Goal: Obtain resource: Download file/media

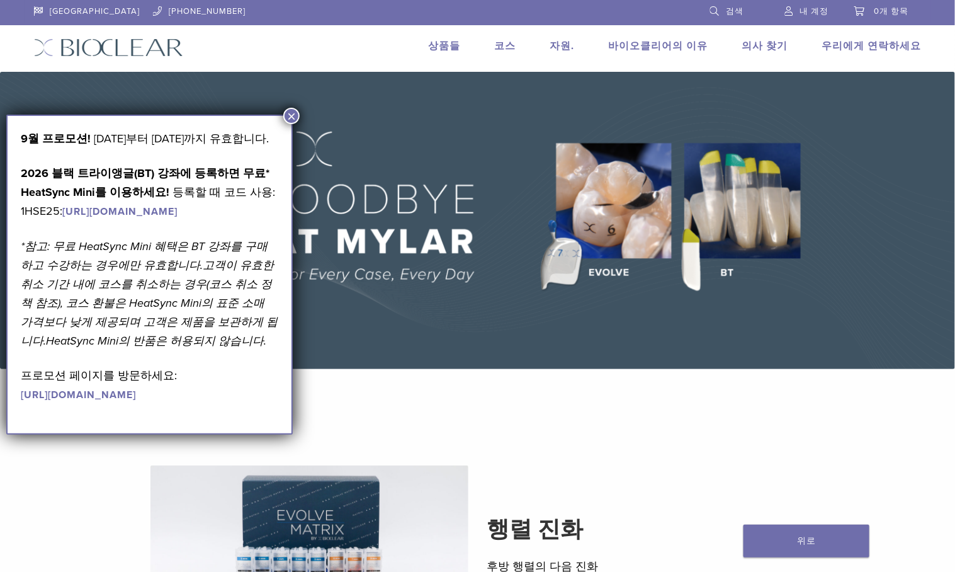
click at [292, 111] on button "×" at bounding box center [291, 116] width 16 height 16
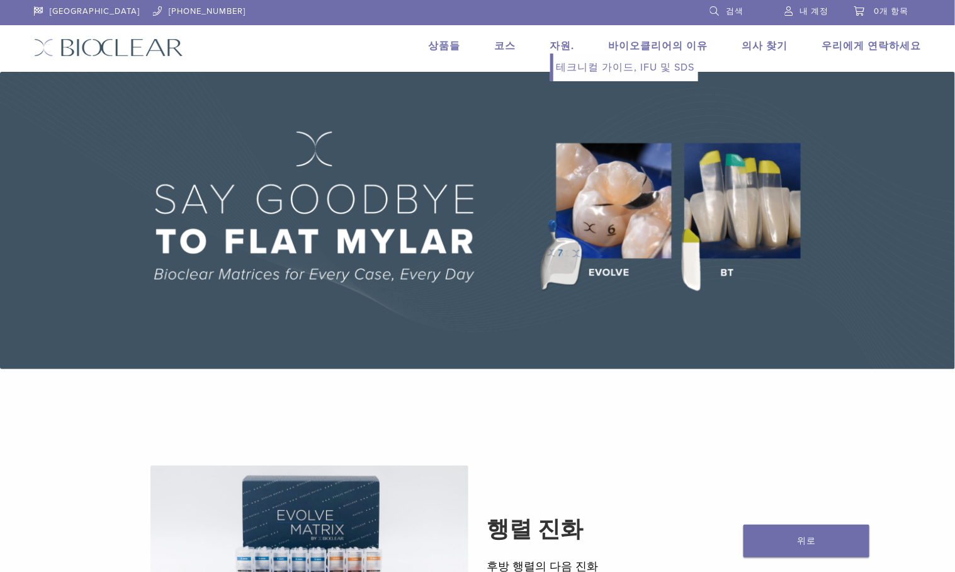
click at [575, 49] on font "자원." at bounding box center [562, 46] width 25 height 13
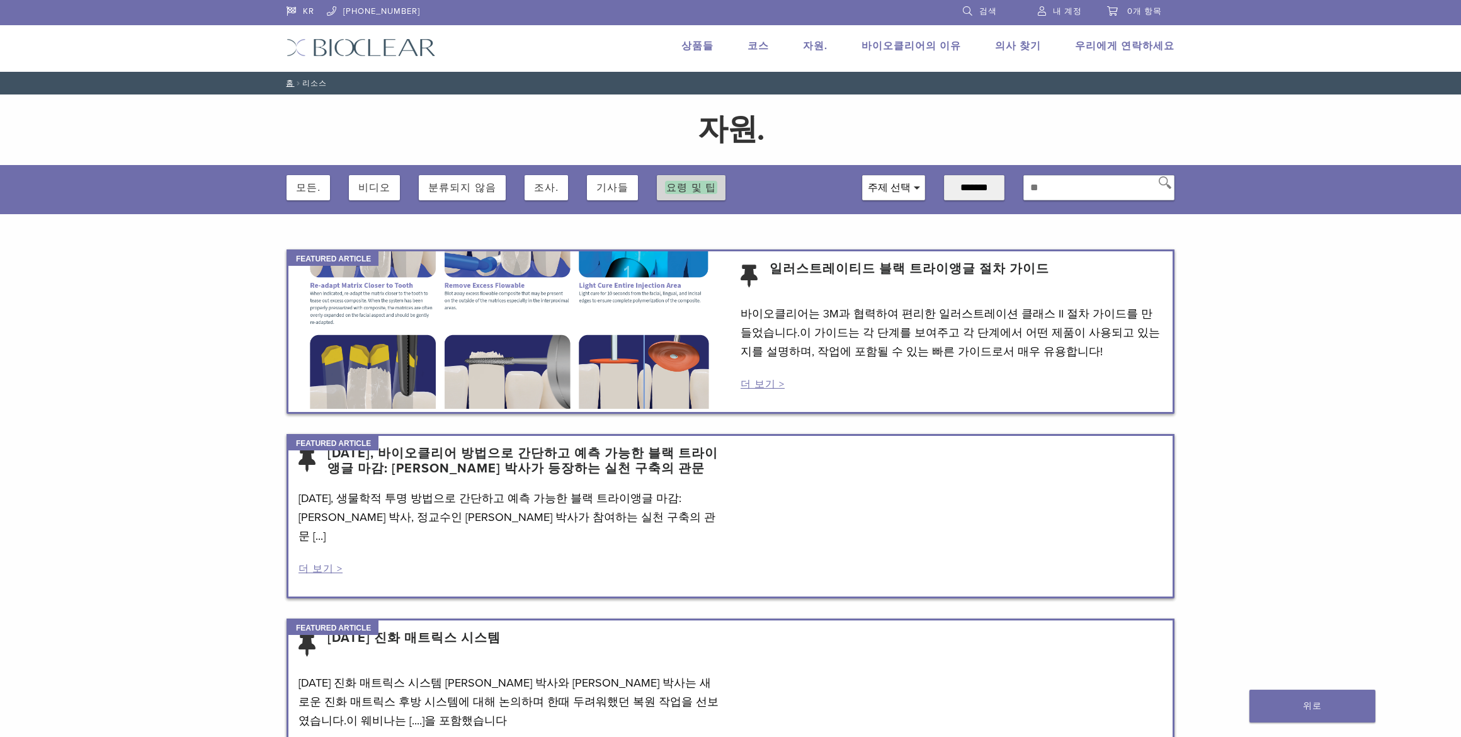
click at [696, 186] on font "요령 및 팁" at bounding box center [691, 187] width 50 height 11
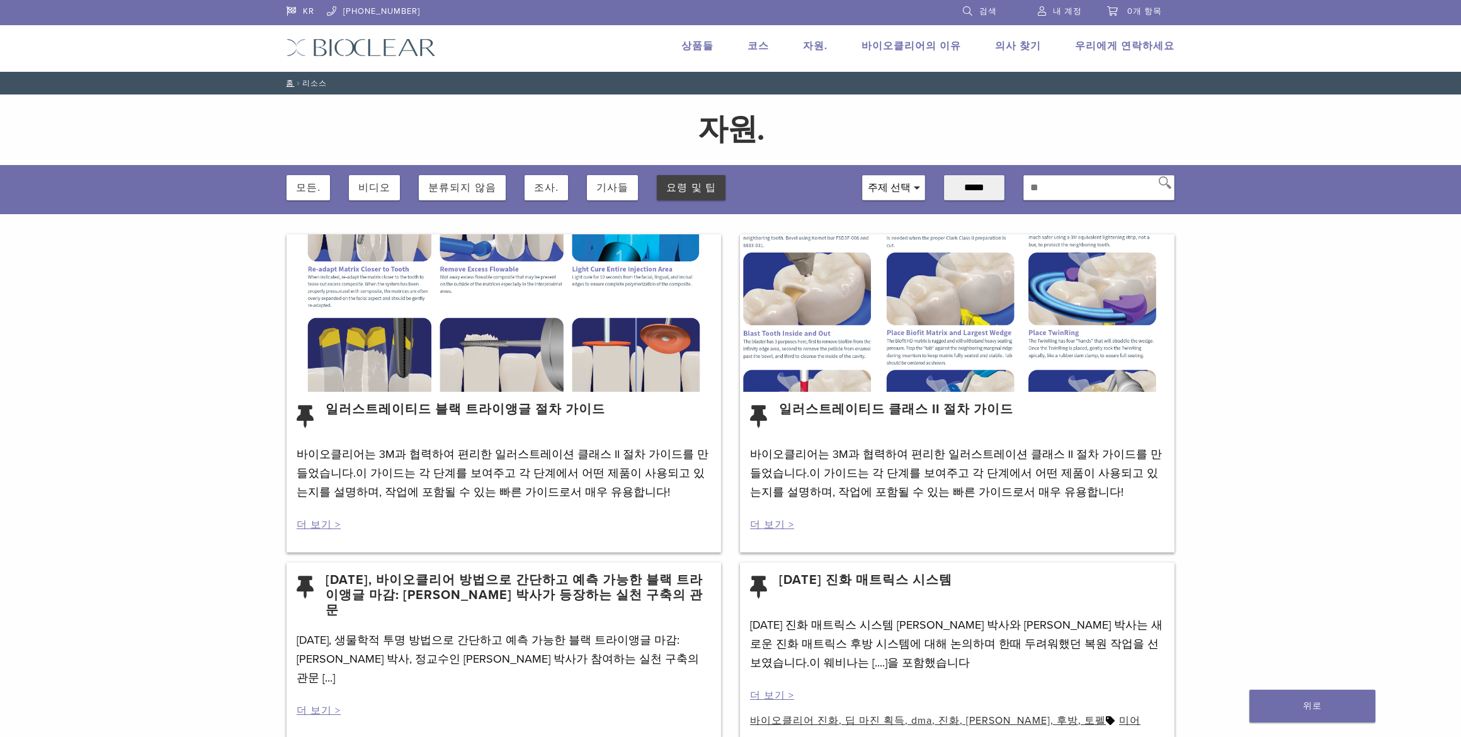
scroll to position [485, 0]
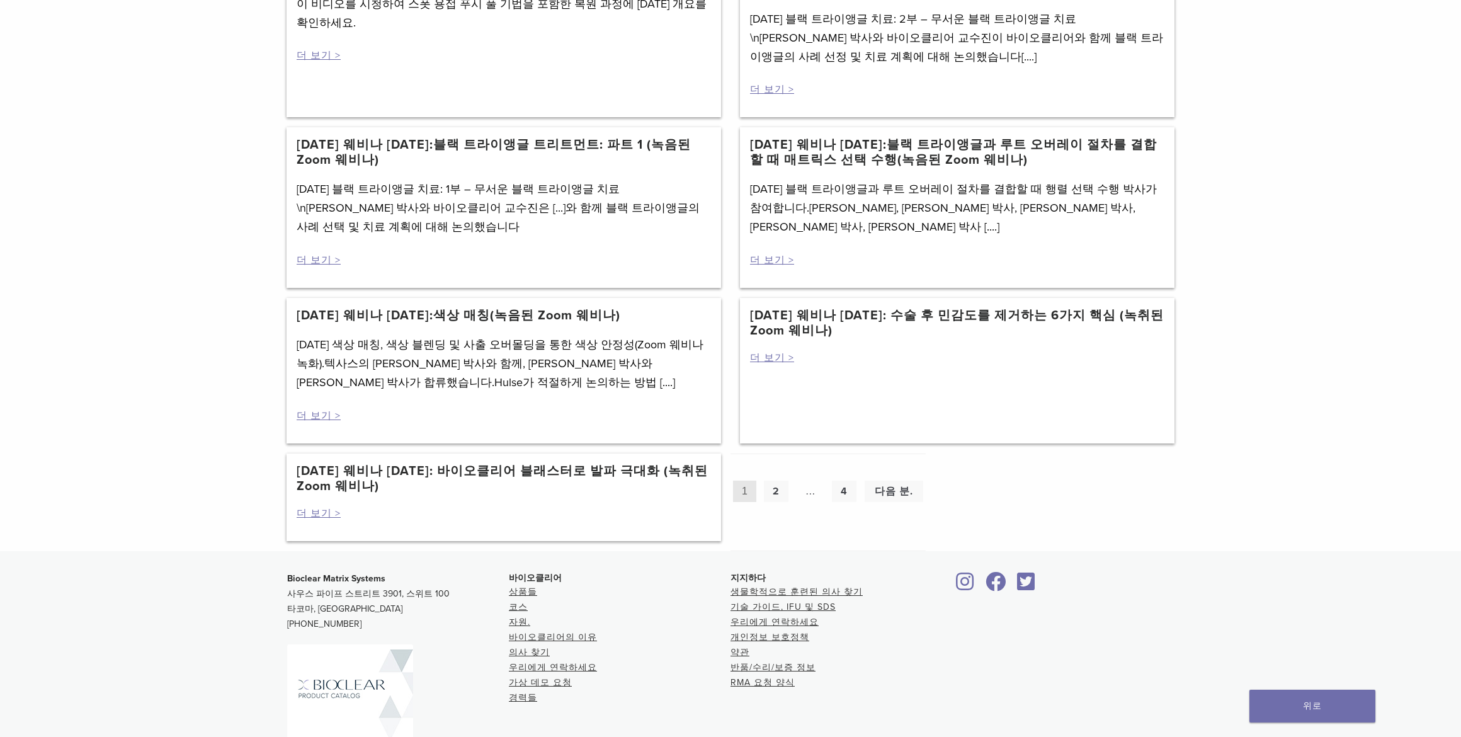
scroll to position [1239, 0]
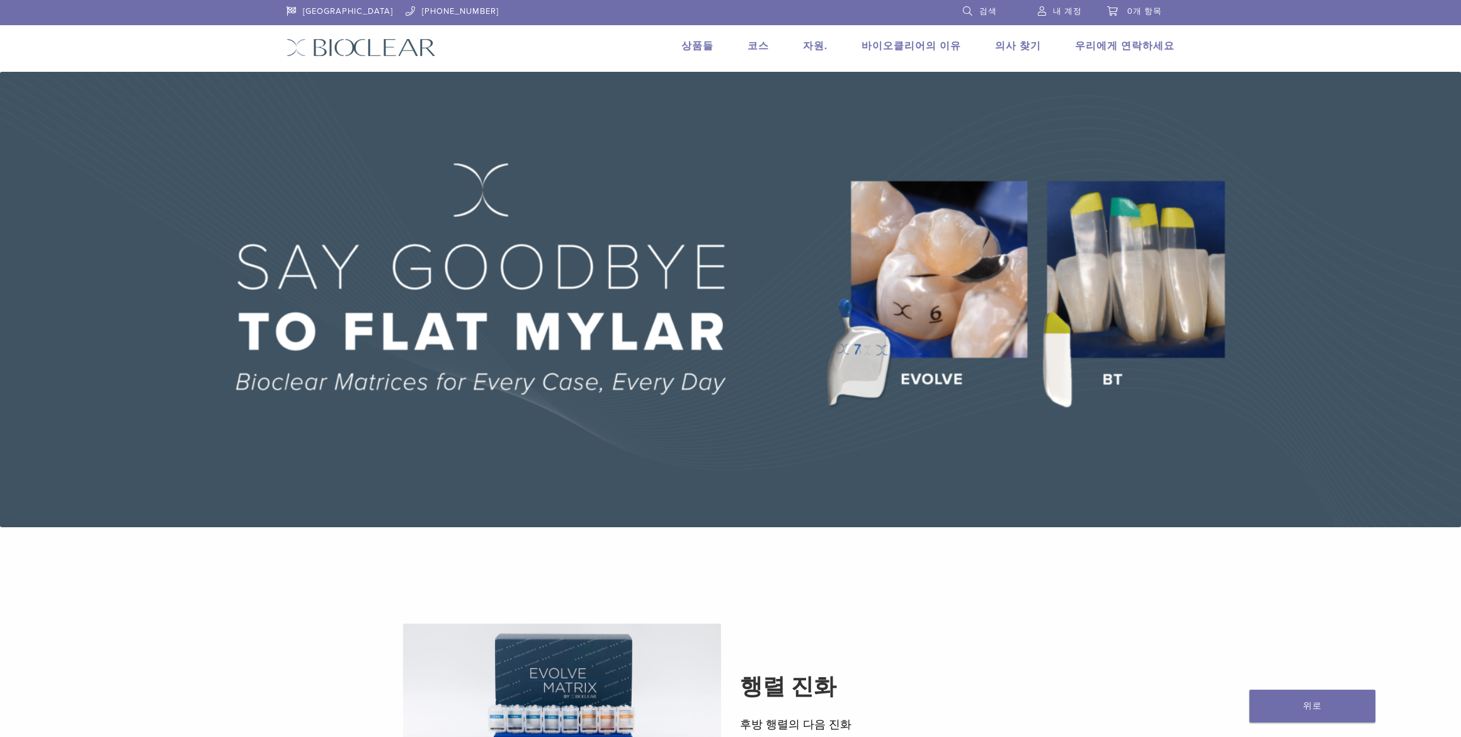
click at [1150, 336] on img at bounding box center [730, 299] width 1461 height 455
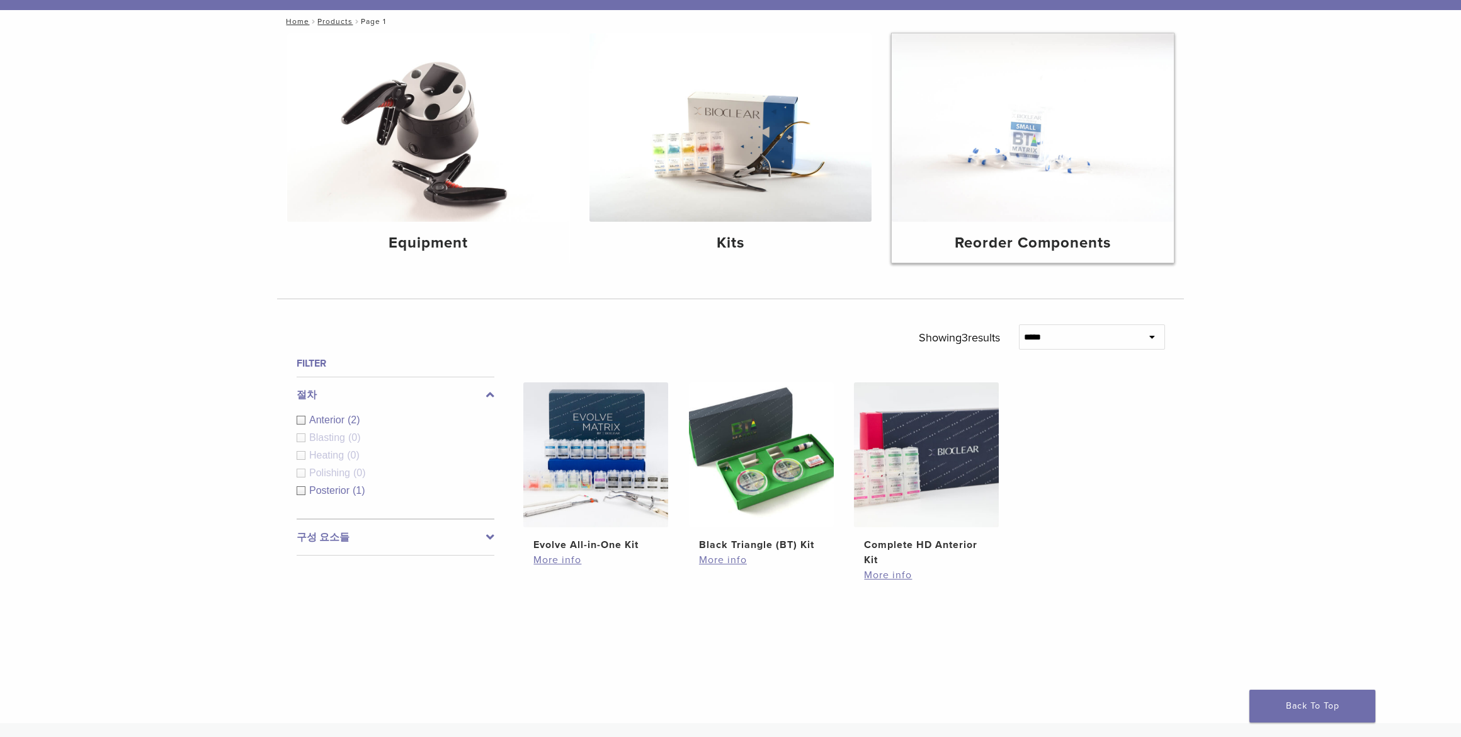
scroll to position [315, 0]
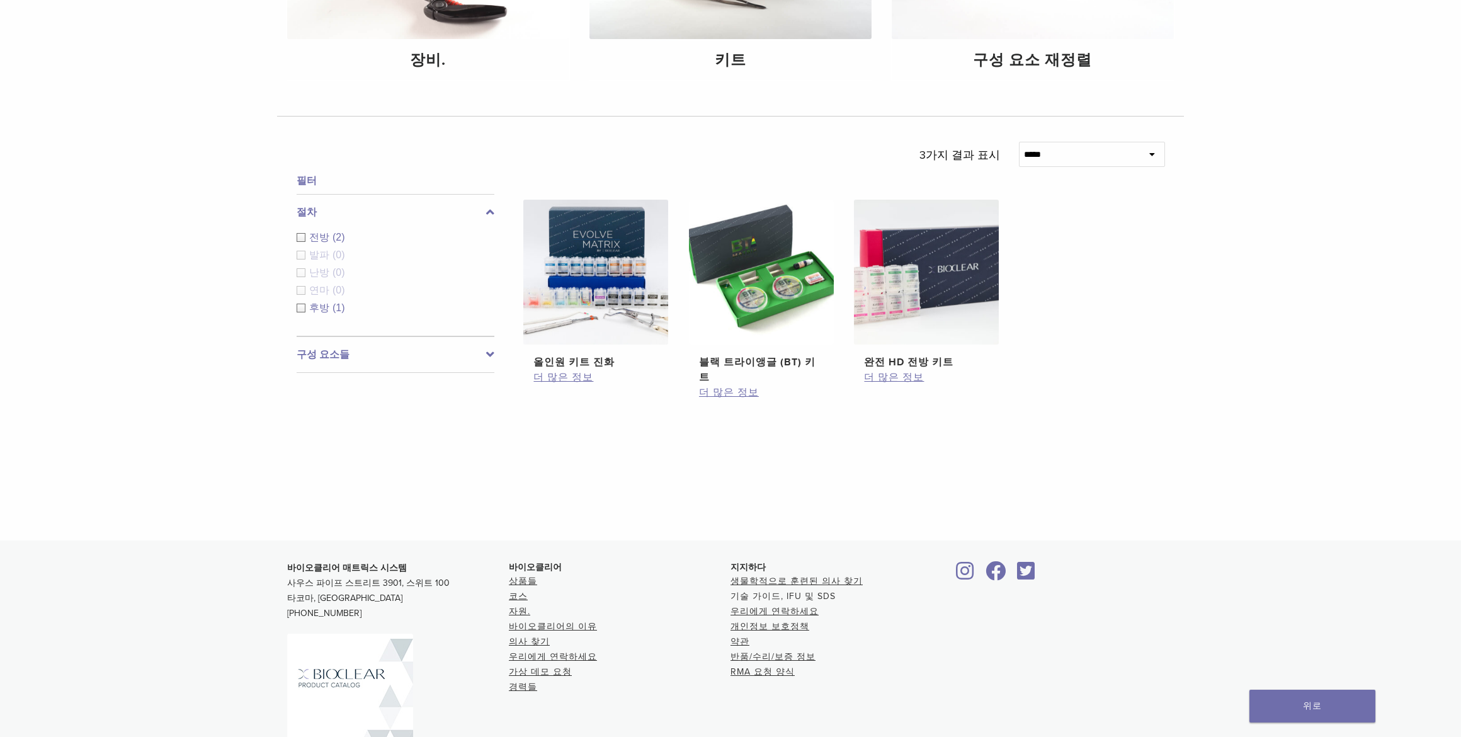
click at [826, 591] on font "기술 가이드, IFU 및 SDS" at bounding box center [782, 596] width 105 height 11
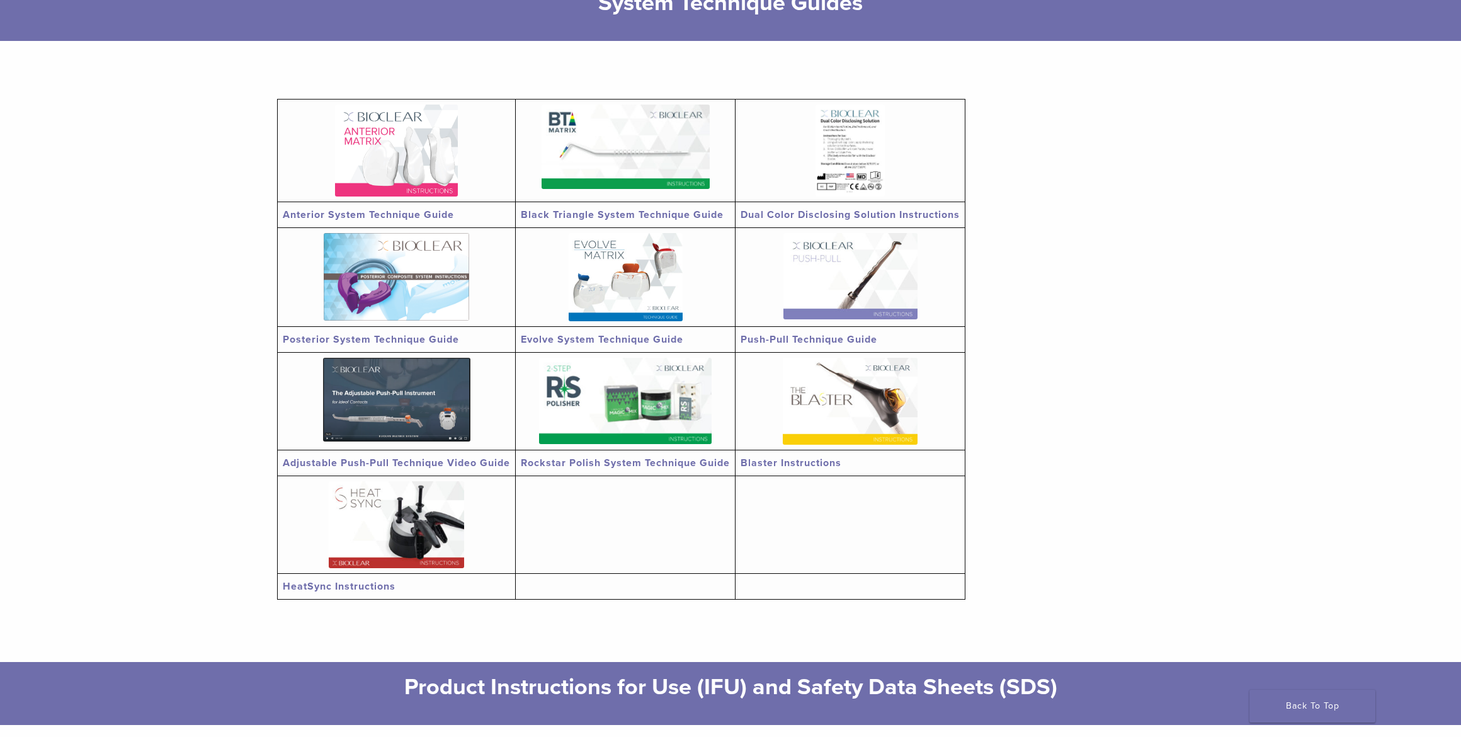
scroll to position [236, 0]
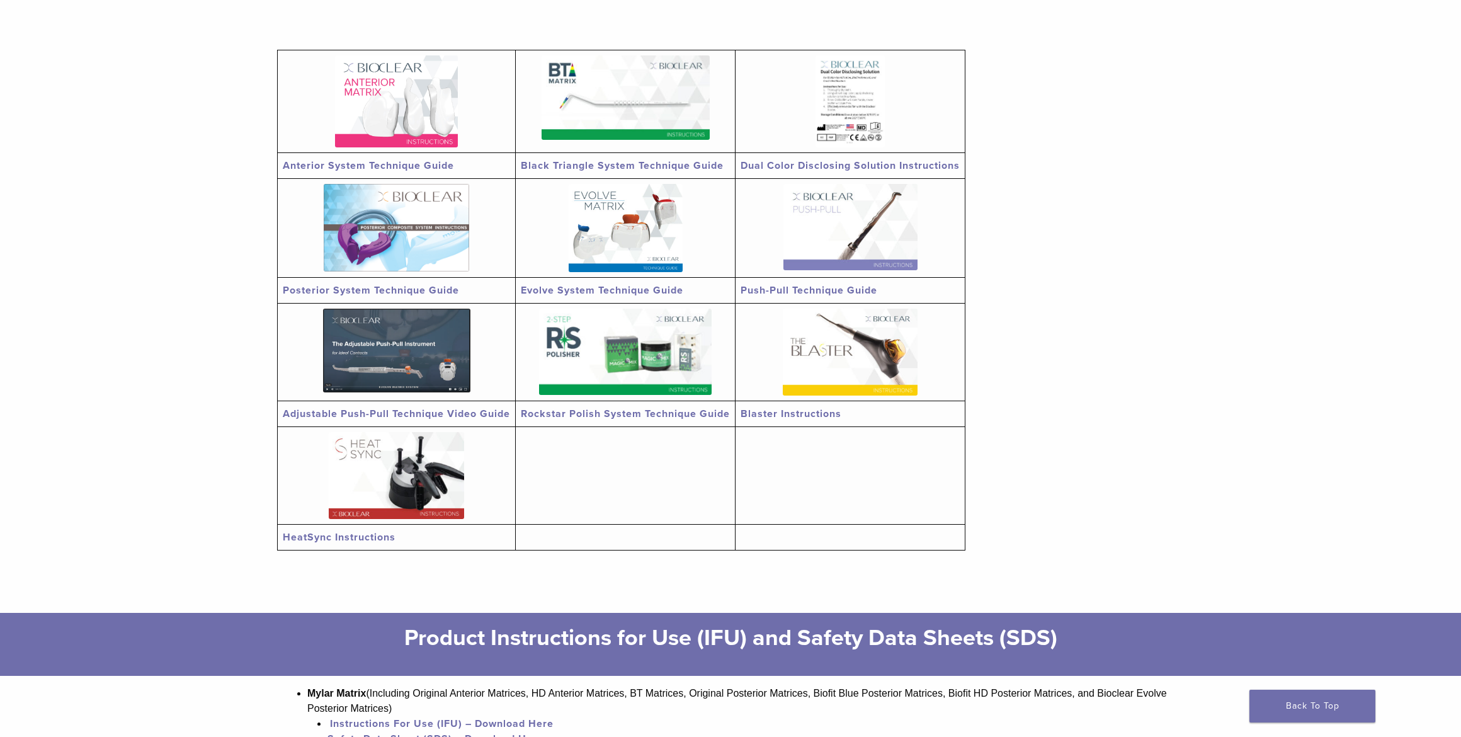
click at [436, 120] on img at bounding box center [396, 101] width 123 height 92
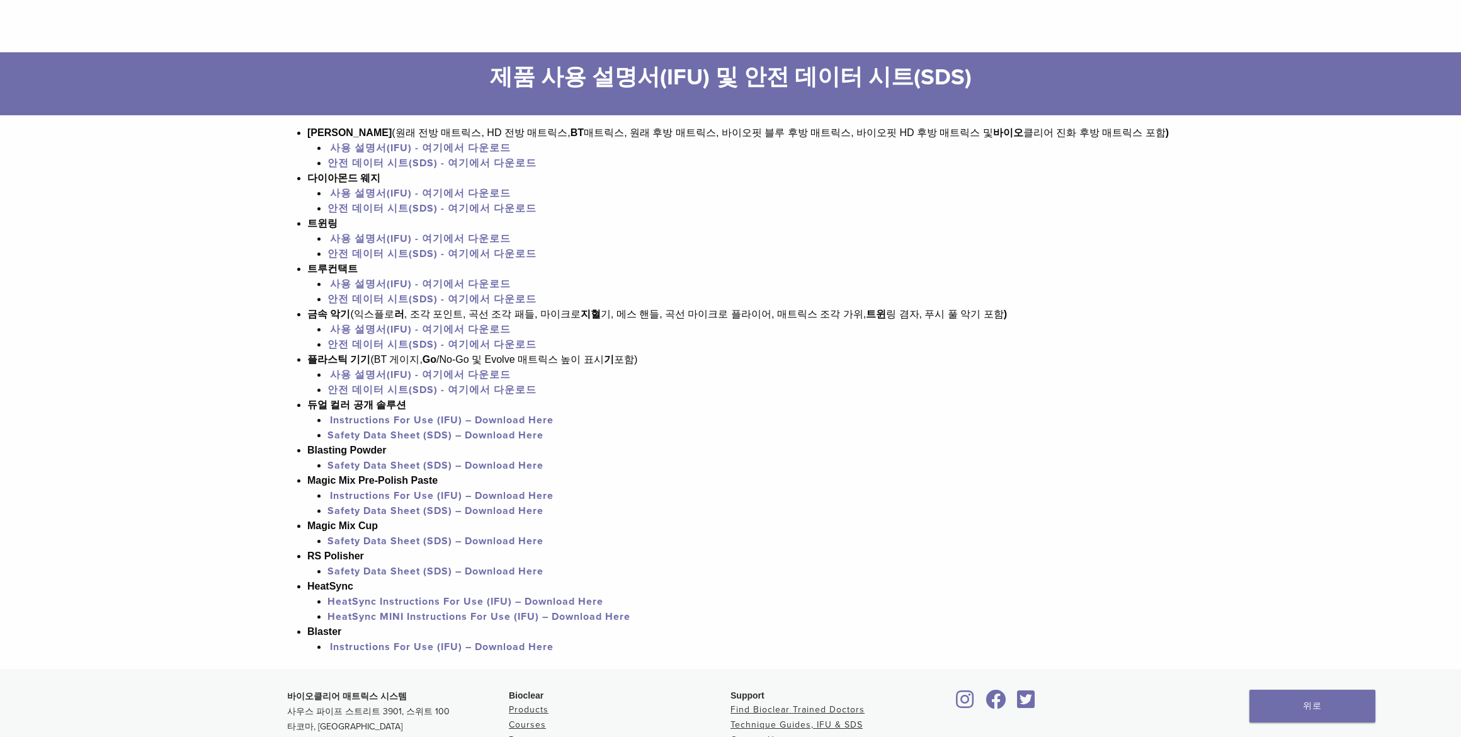
scroll to position [866, 0]
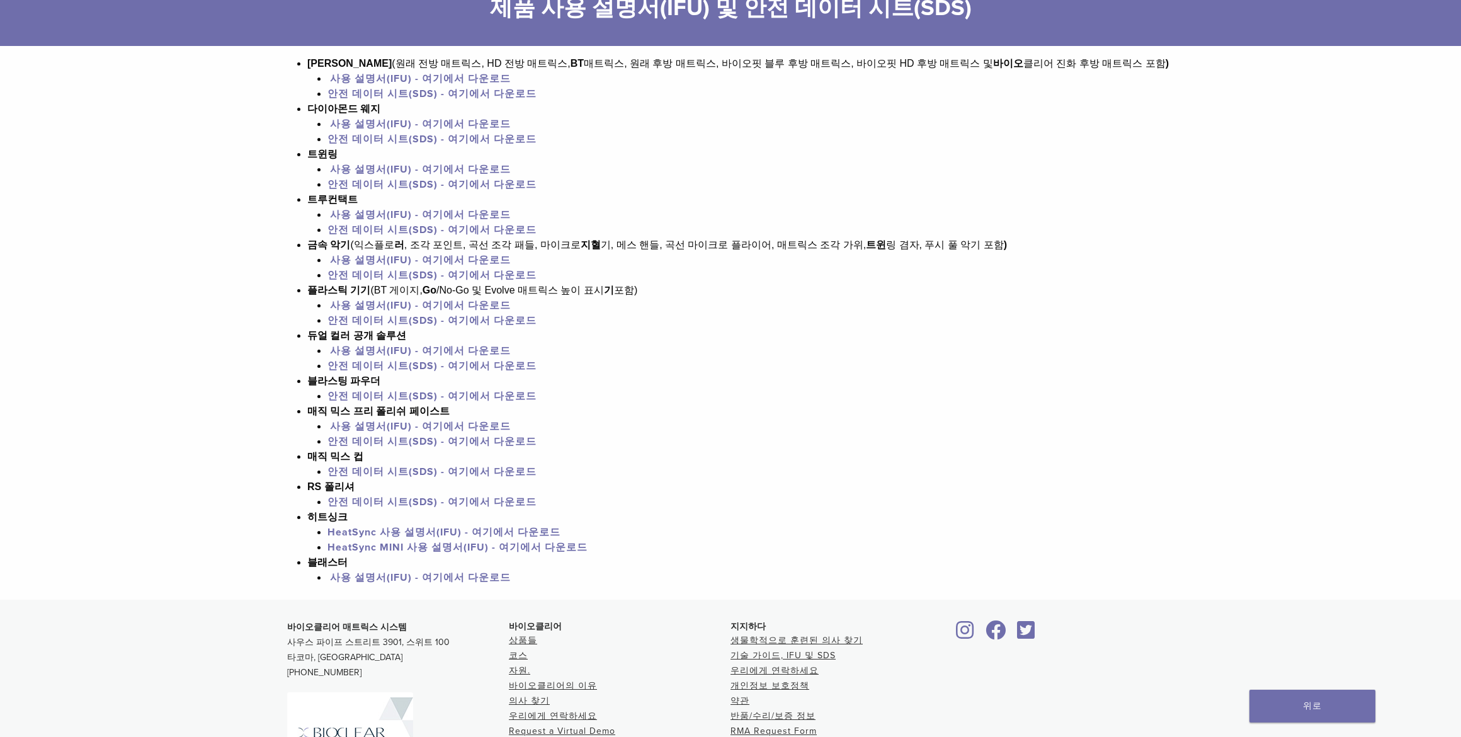
click at [395, 100] on font "안전 데이터 시트(SDS) - 여기에서 다운로드" at bounding box center [431, 94] width 209 height 13
